Goal: Information Seeking & Learning: Check status

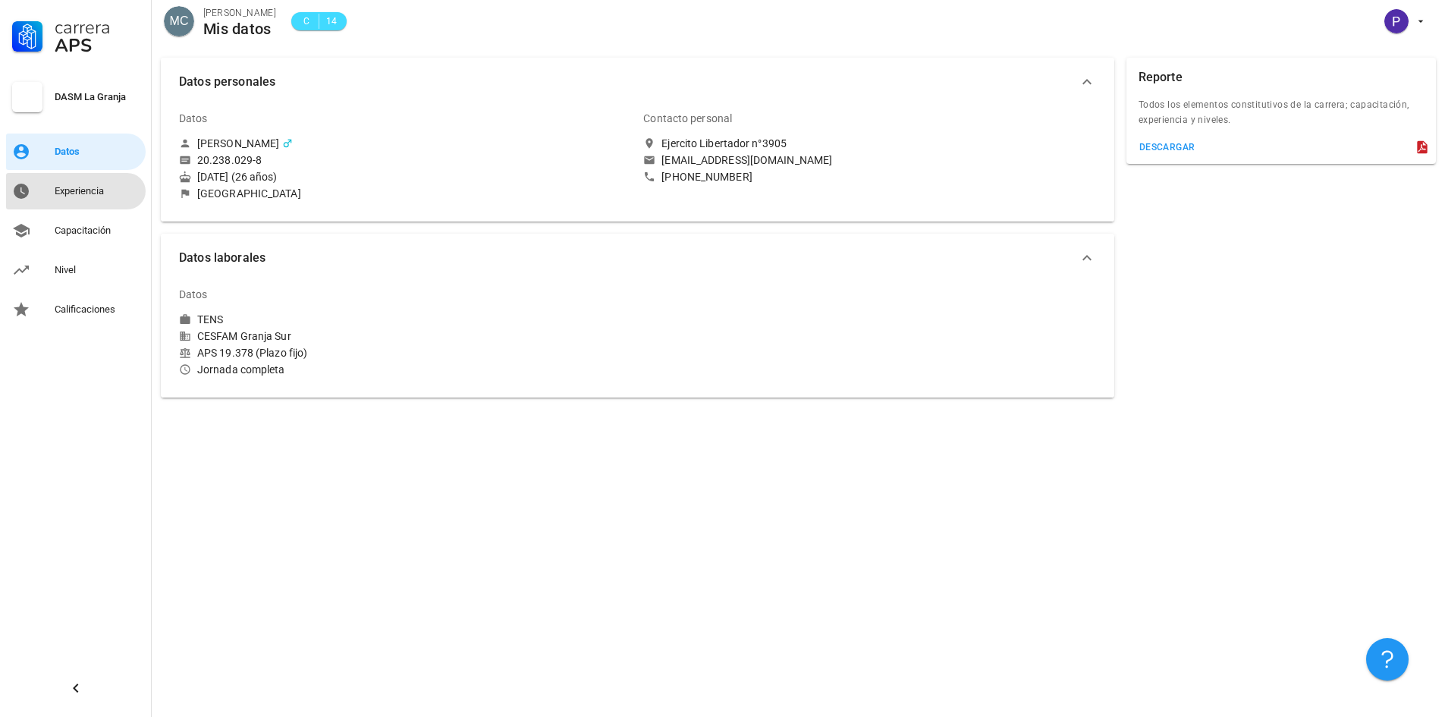
click at [85, 187] on div "Experiencia" at bounding box center [97, 191] width 85 height 12
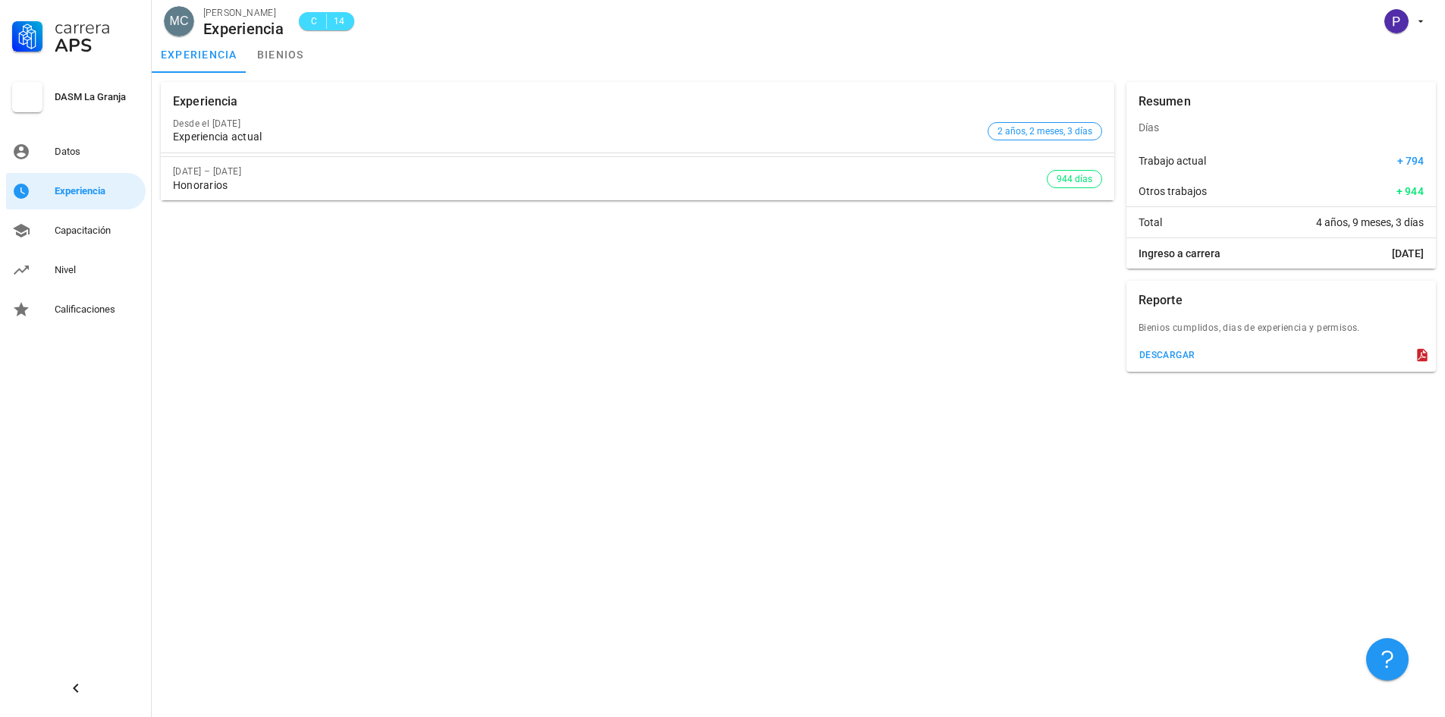
click at [86, 212] on div "Carrera APS DASM La Granja Datos Experiencia Capacitación Nivel Calificaciones" at bounding box center [76, 164] width 152 height 328
click at [93, 237] on div "Capacitación" at bounding box center [97, 230] width 85 height 24
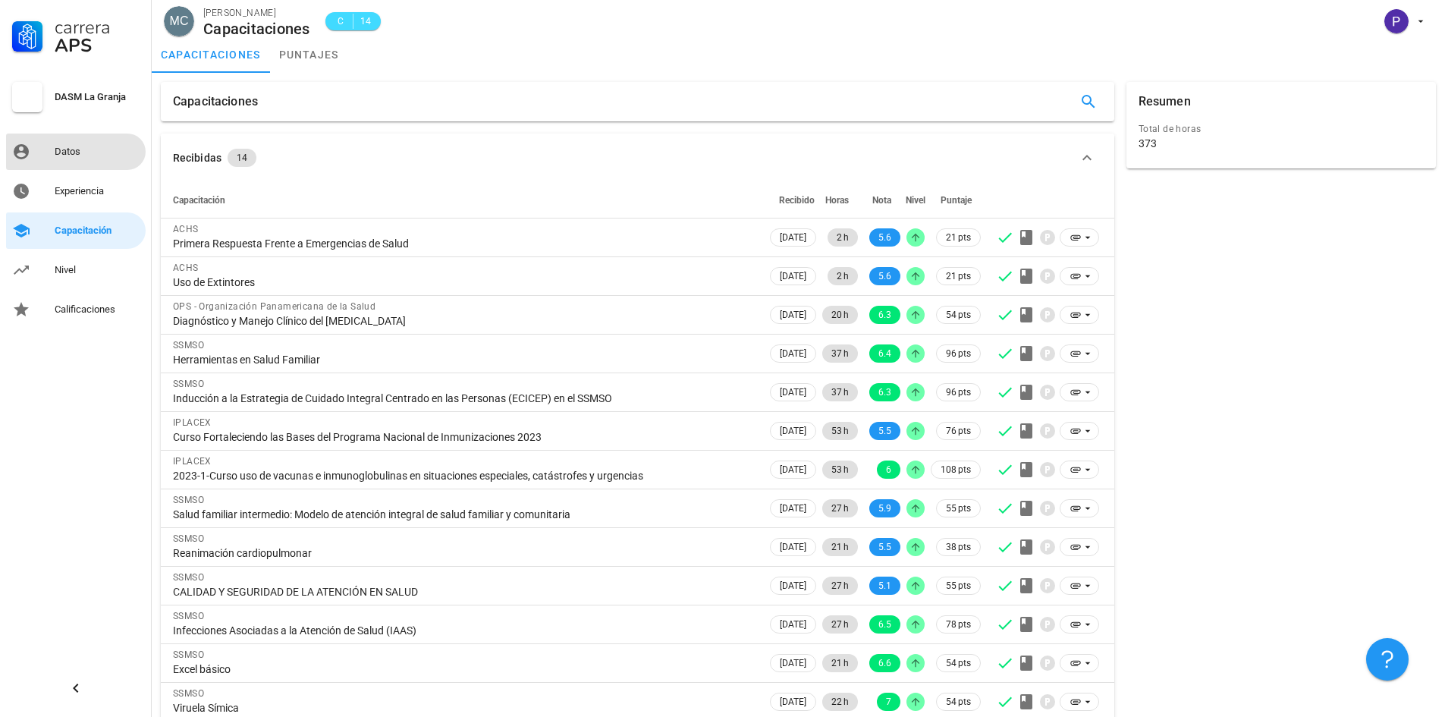
click at [77, 143] on div "Datos" at bounding box center [97, 152] width 85 height 24
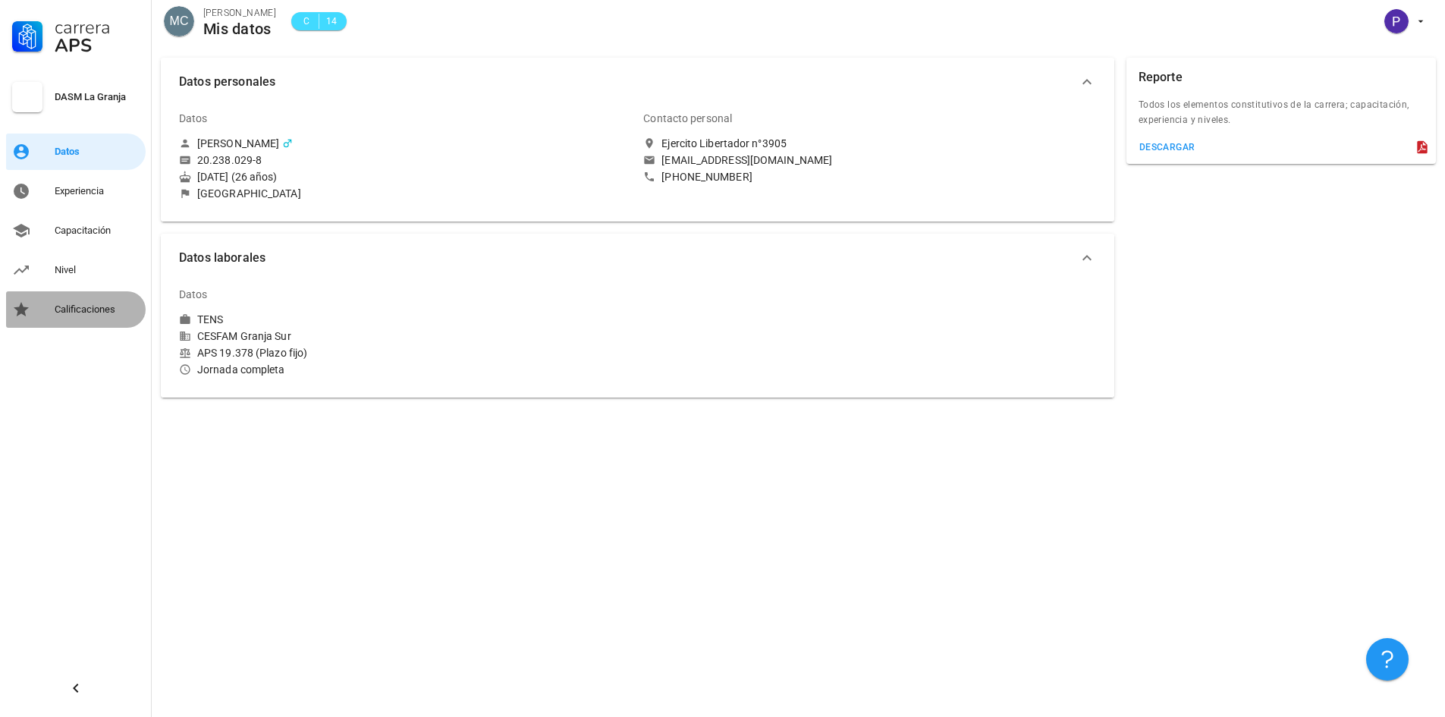
click at [77, 308] on div "Calificaciones" at bounding box center [97, 309] width 85 height 12
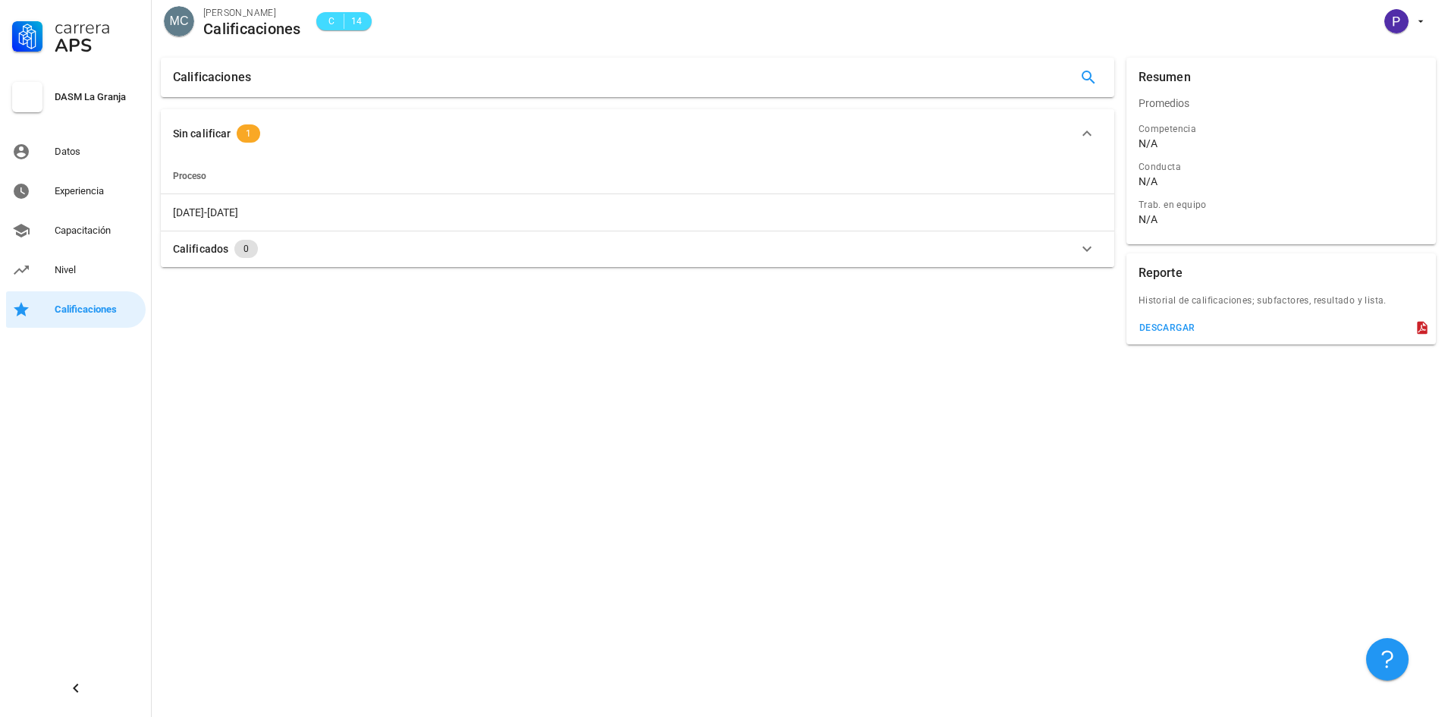
click at [309, 257] on div "Calificados 0" at bounding box center [628, 249] width 911 height 18
click at [323, 160] on button "Calificados 0" at bounding box center [637, 170] width 953 height 49
click at [276, 128] on div "Sin calificar 1" at bounding box center [628, 127] width 911 height 18
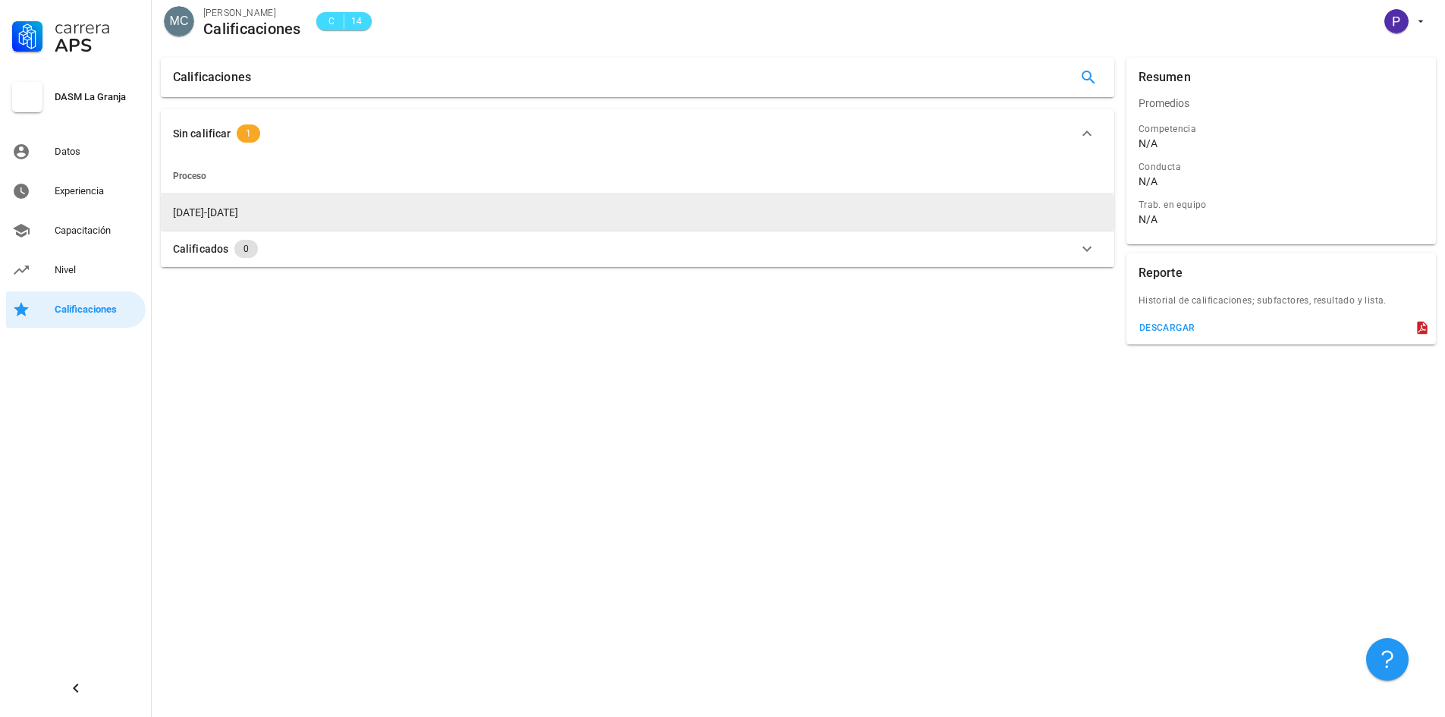
click at [224, 213] on td "2023-2024" at bounding box center [637, 212] width 953 height 36
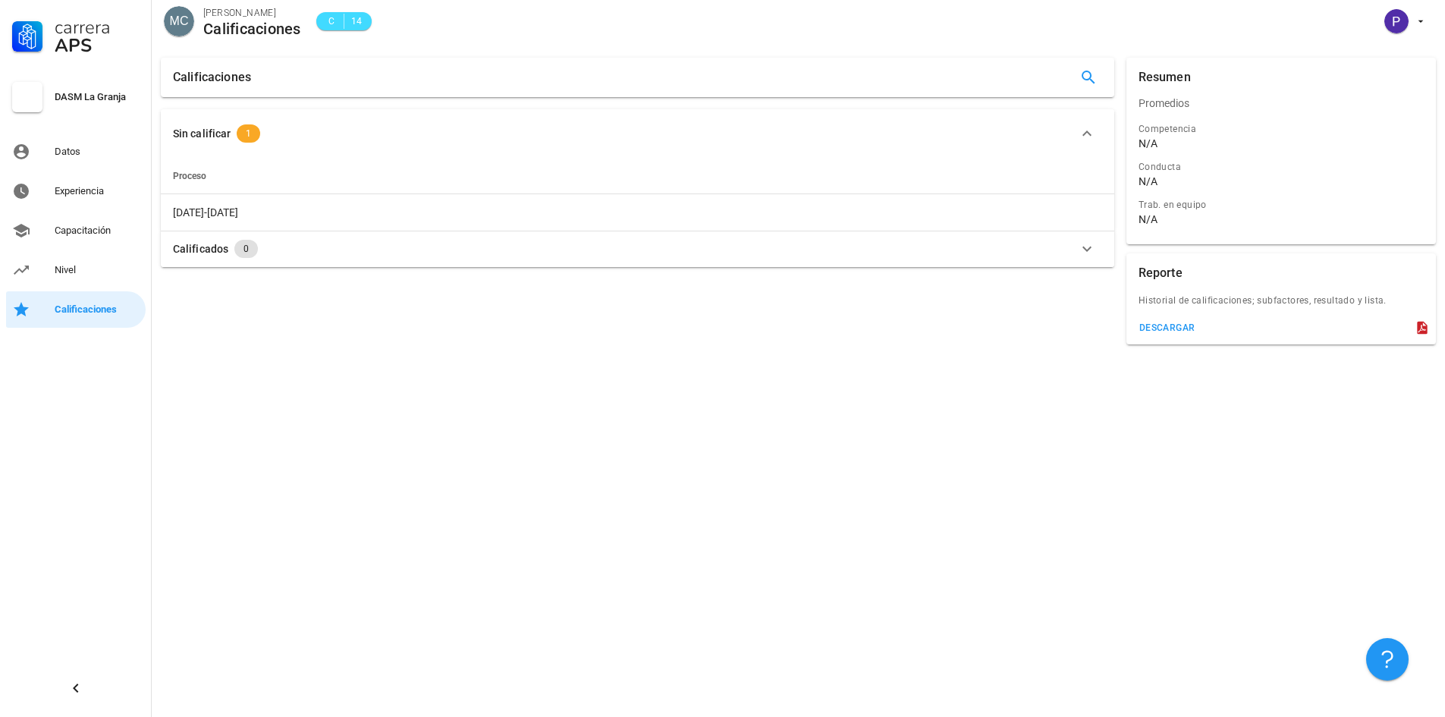
click at [201, 132] on div "Sin calificar" at bounding box center [202, 133] width 58 height 17
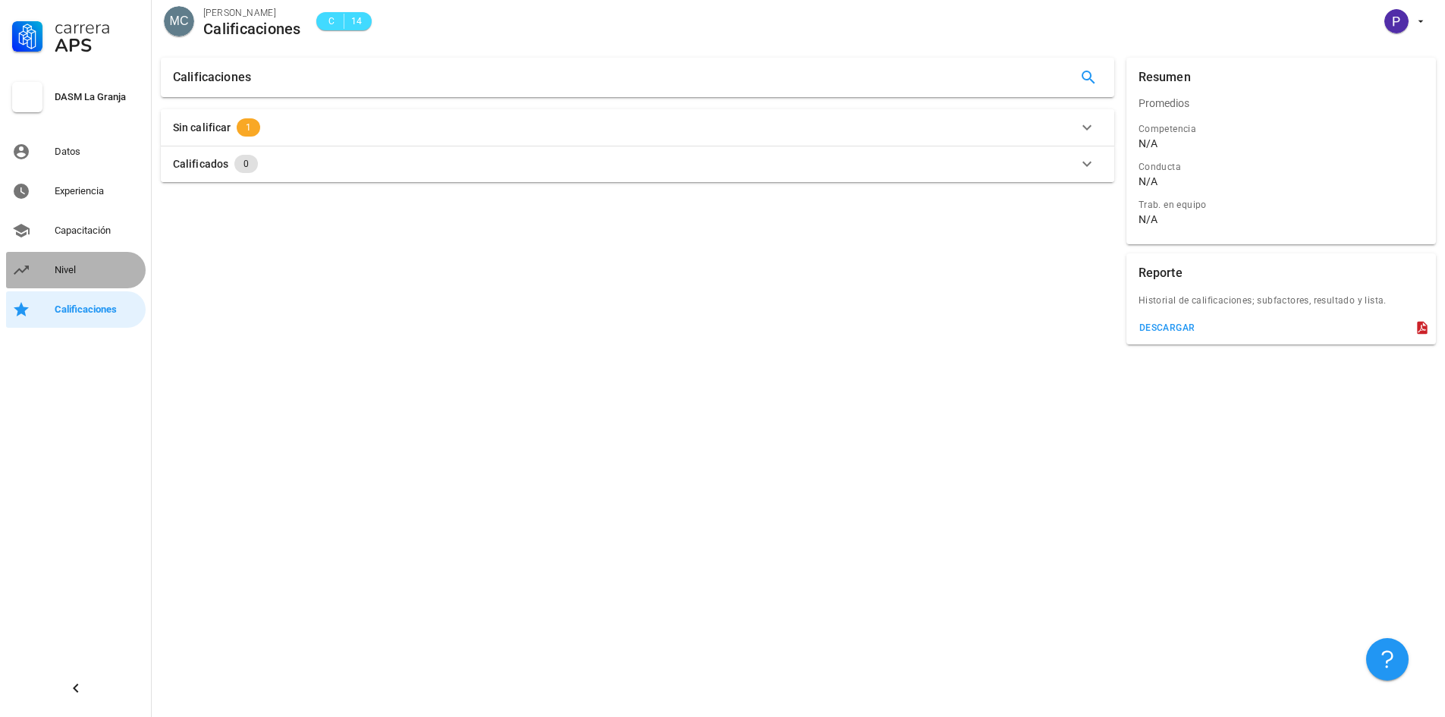
click at [81, 269] on div "Nivel" at bounding box center [97, 270] width 85 height 12
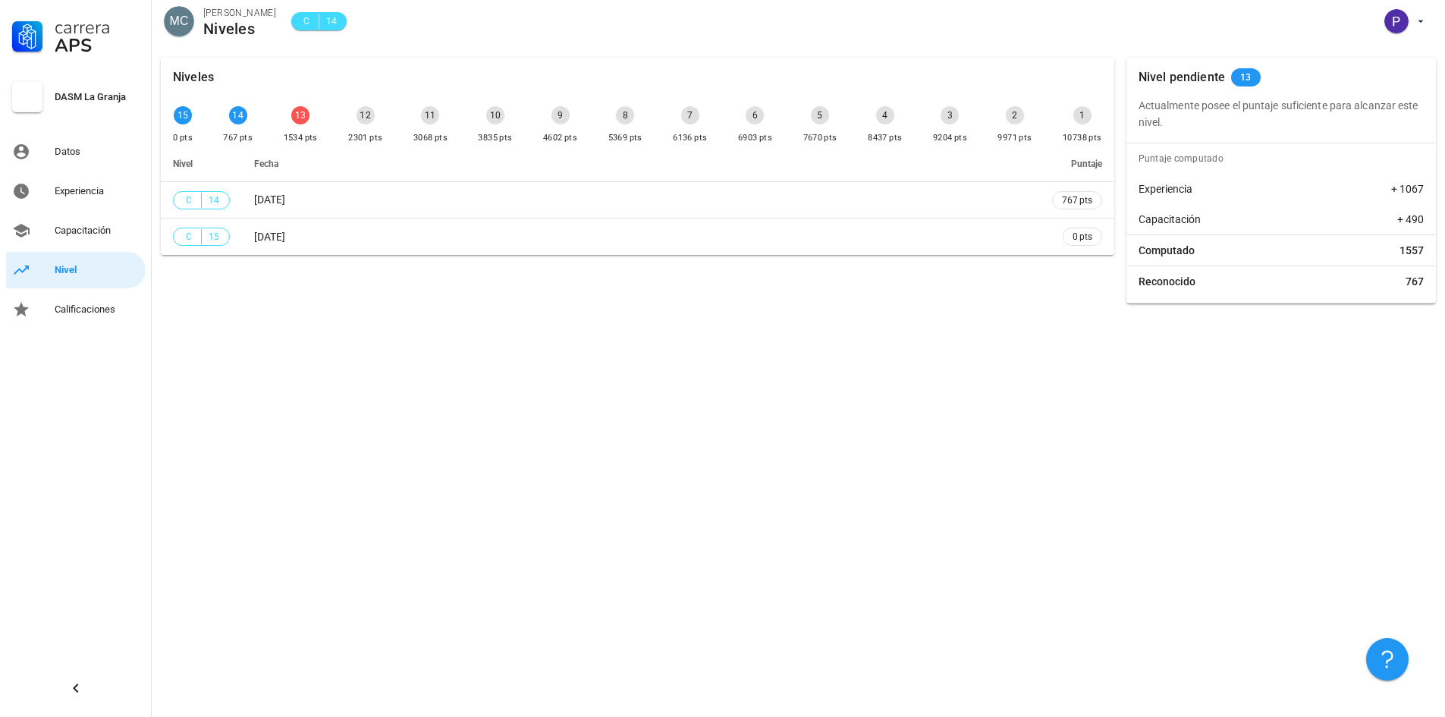
click at [298, 113] on div "13" at bounding box center [300, 115] width 18 height 18
click at [1417, 13] on span "button" at bounding box center [1403, 21] width 46 height 24
click at [1398, 57] on link "Salir" at bounding box center [1390, 59] width 91 height 36
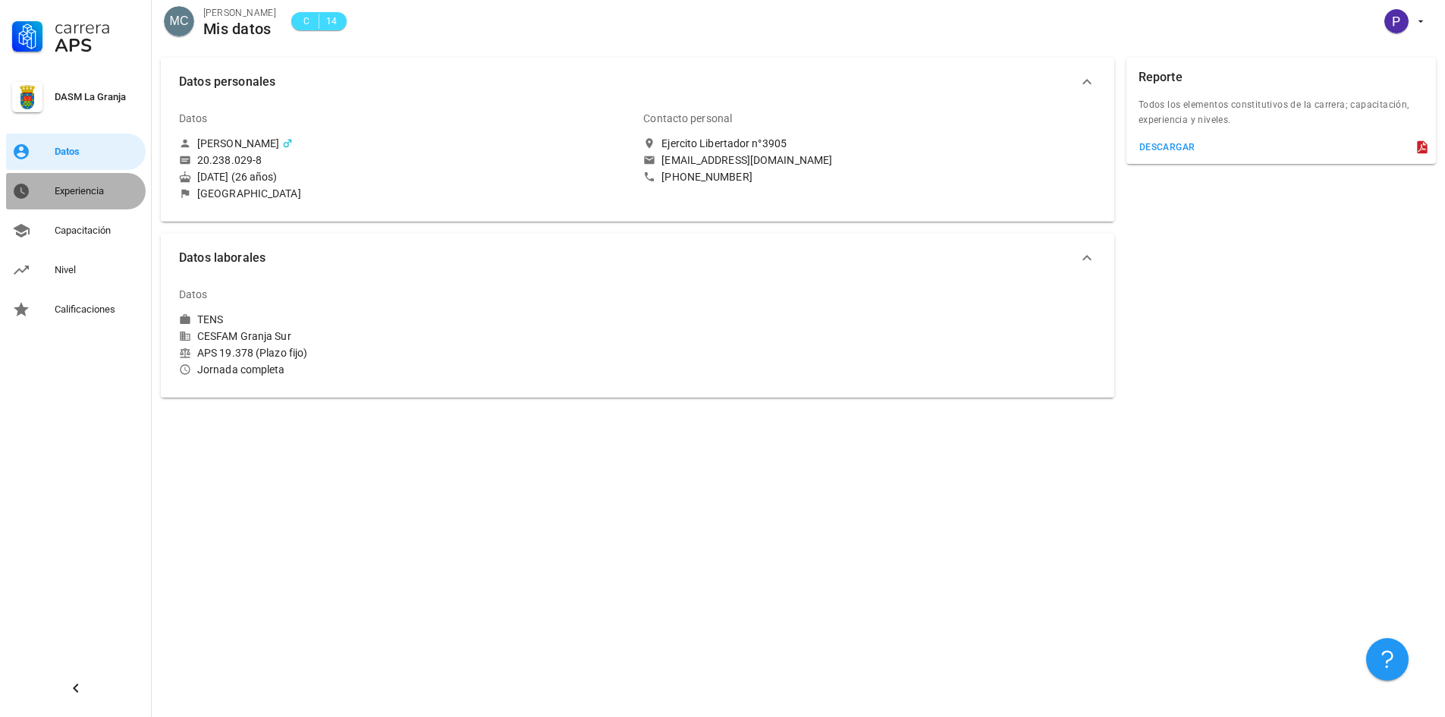
click at [51, 186] on link "Experiencia" at bounding box center [76, 191] width 140 height 36
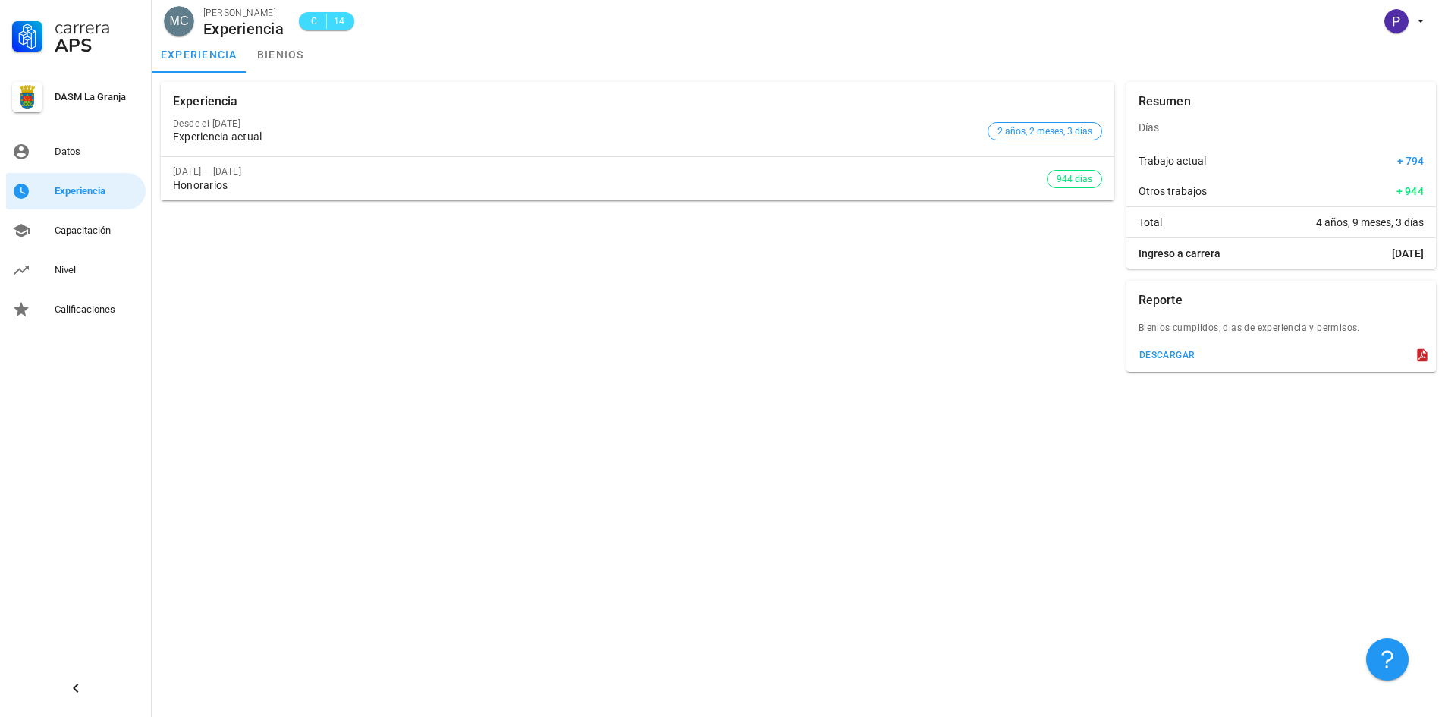
click at [439, 389] on div "Experiencia Desde el [DATE] Experiencia actual 2 años, 2 meses, 3 días [DATE] –…" at bounding box center [798, 395] width 1293 height 644
